Goal: Information Seeking & Learning: Learn about a topic

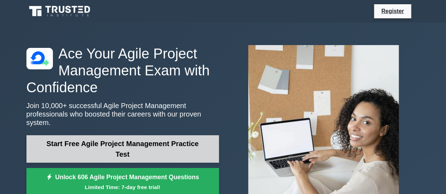
click at [145, 145] on link "Start Free Agile Project Management Practice Test" at bounding box center [122, 148] width 192 height 27
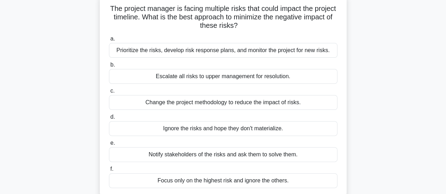
scroll to position [18, 0]
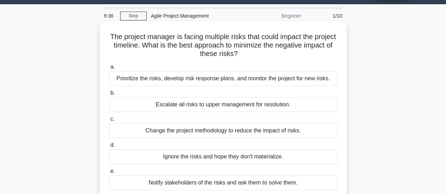
click at [272, 75] on div "Prioritize the risks, develop risk response plans, and monitor the project for …" at bounding box center [223, 78] width 228 height 15
click at [109, 69] on input "a. Prioritize the risks, develop risk response plans, and monitor the project f…" at bounding box center [109, 67] width 0 height 5
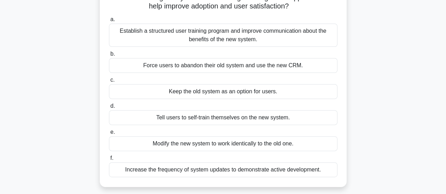
scroll to position [76, 0]
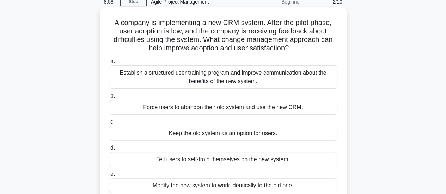
click at [268, 75] on div "Establish a structured user training program and improve communication about th…" at bounding box center [223, 77] width 228 height 23
click at [109, 64] on input "a. Establish a structured user training program and improve communication about…" at bounding box center [109, 61] width 0 height 5
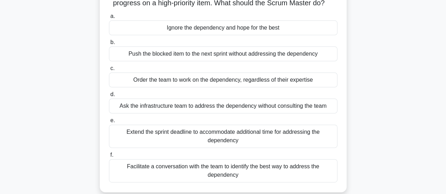
scroll to position [62, 0]
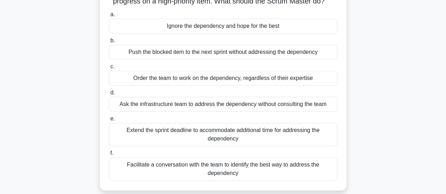
click at [233, 165] on div "Facilitate a conversation with the team to identify the best way to address the…" at bounding box center [223, 169] width 228 height 23
click at [109, 156] on input "f. Facilitate a conversation with the team to identify the best way to address …" at bounding box center [109, 153] width 0 height 5
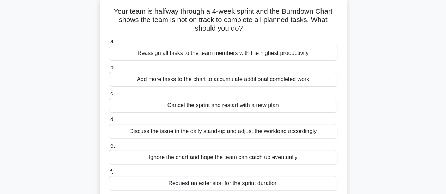
scroll to position [45, 0]
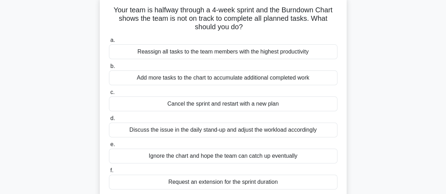
click at [293, 133] on div "Discuss the issue in the daily stand-up and adjust the workload accordingly" at bounding box center [223, 130] width 228 height 15
click at [109, 121] on input "d. Discuss the issue in the daily stand-up and adjust the workload accordingly" at bounding box center [109, 118] width 0 height 5
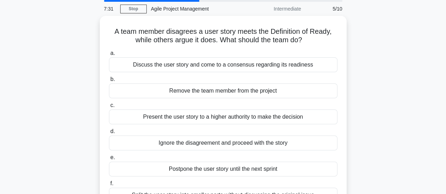
scroll to position [25, 0]
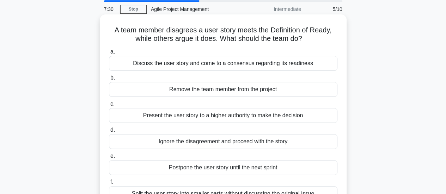
click at [268, 62] on div "Discuss the user story and come to a consensus regarding its readiness" at bounding box center [223, 63] width 228 height 15
click at [109, 54] on input "a. Discuss the user story and come to a consensus regarding its readiness" at bounding box center [109, 52] width 0 height 5
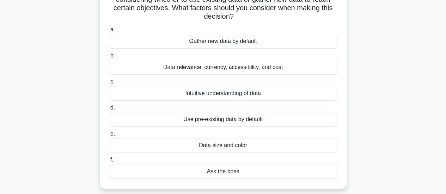
scroll to position [60, 0]
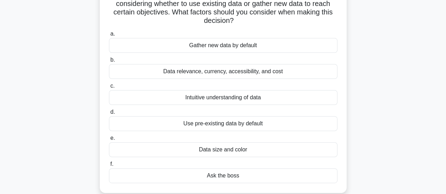
click at [263, 78] on div "Data relevance, currency, accessibility, and cost" at bounding box center [223, 71] width 228 height 15
click at [109, 62] on input "b. Data relevance, currency, accessibility, and cost" at bounding box center [109, 60] width 0 height 5
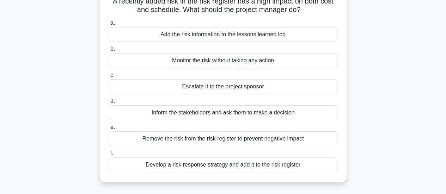
scroll to position [56, 0]
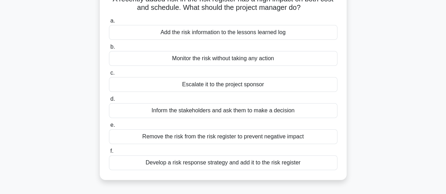
click at [251, 164] on div "Develop a risk response strategy and add it to the risk register" at bounding box center [223, 162] width 228 height 15
click at [109, 154] on input "f. Develop a risk response strategy and add it to the risk register" at bounding box center [109, 151] width 0 height 5
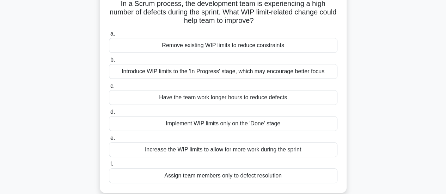
scroll to position [54, 0]
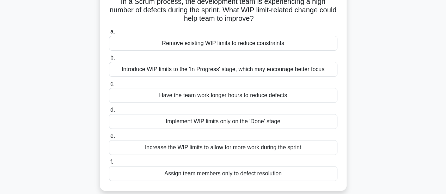
click at [277, 76] on div "Introduce WIP limits to the 'In Progress' stage, which may encourage better foc…" at bounding box center [223, 69] width 228 height 15
click at [109, 60] on input "b. Introduce WIP limits to the 'In Progress' stage, which may encourage better …" at bounding box center [109, 58] width 0 height 5
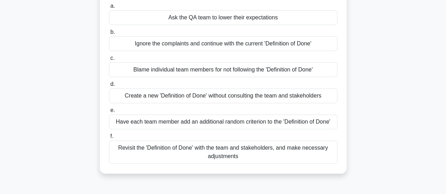
scroll to position [81, 0]
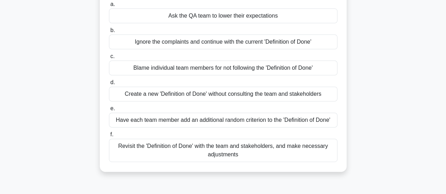
click at [251, 153] on div "Revisit the 'Definition of Done' with the team and stakeholders, and make neces…" at bounding box center [223, 150] width 228 height 23
click at [109, 137] on input "f. Revisit the 'Definition of Done' with the team and stakeholders, and make ne…" at bounding box center [109, 135] width 0 height 5
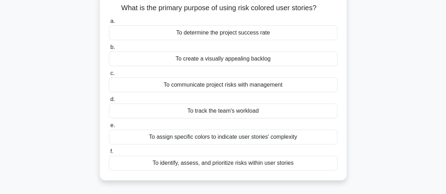
scroll to position [49, 0]
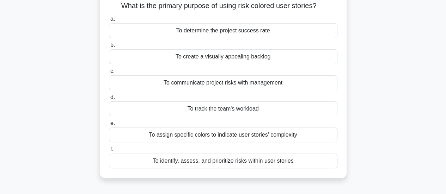
click at [257, 162] on div "To identify, assess, and prioritize risks within user stories" at bounding box center [223, 161] width 228 height 15
click at [109, 152] on input "f. To identify, assess, and prioritize risks within user stories" at bounding box center [109, 149] width 0 height 5
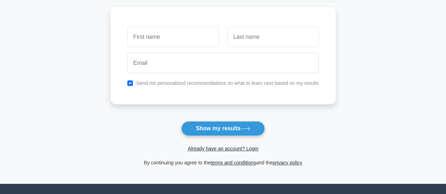
scroll to position [93, 0]
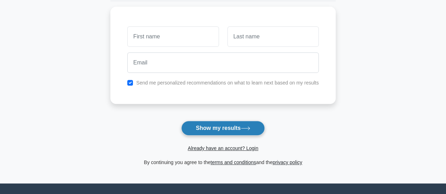
click at [233, 125] on button "Show my results" at bounding box center [222, 128] width 83 height 15
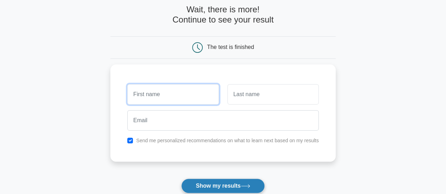
scroll to position [26, 0]
